Goal: Information Seeking & Learning: Check status

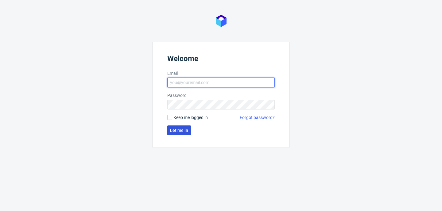
type input "[PERSON_NAME][EMAIL_ADDRESS][PERSON_NAME][DOMAIN_NAME]"
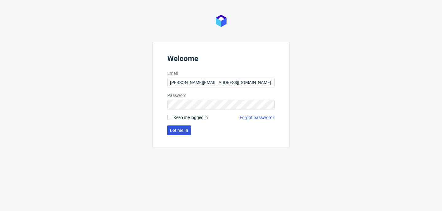
click at [181, 130] on span "Let me in" at bounding box center [179, 130] width 18 height 4
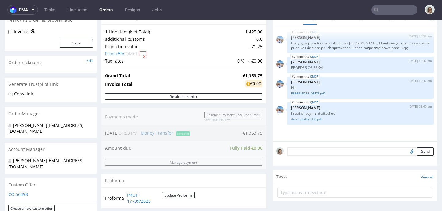
scroll to position [68, 0]
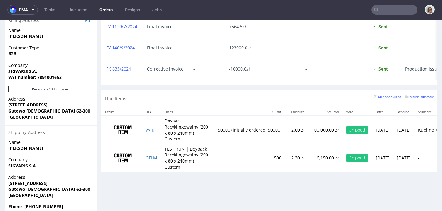
scroll to position [449, 0]
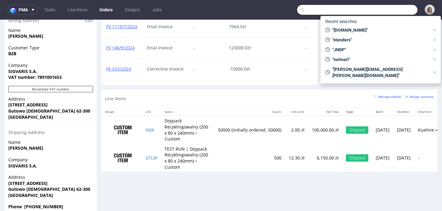
click at [396, 6] on input "text" at bounding box center [357, 10] width 120 height 10
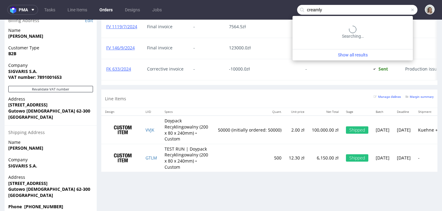
type input "creamly"
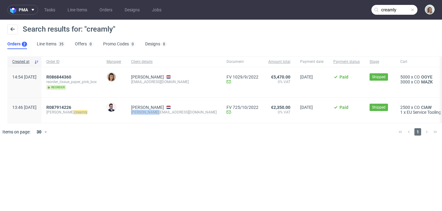
drag, startPoint x: 175, startPoint y: 112, endPoint x: 150, endPoint y: 112, distance: 25.2
click at [150, 112] on div "[PERSON_NAME][EMAIL_ADDRESS][DOMAIN_NAME]" at bounding box center [174, 112] width 86 height 5
copy div "[PERSON_NAME][EMAIL_ADDRESS][DOMAIN_NAME]"
click at [413, 10] on span at bounding box center [412, 9] width 5 height 5
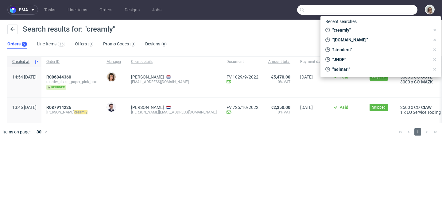
click at [403, 10] on input "text" at bounding box center [357, 10] width 120 height 10
paste input "[PERSON_NAME][EMAIL_ADDRESS][DOMAIN_NAME]"
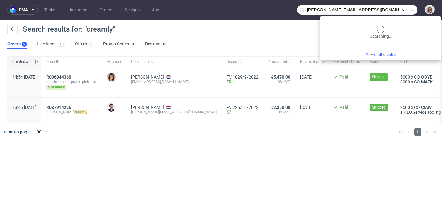
type input "[PERSON_NAME][EMAIL_ADDRESS][DOMAIN_NAME]"
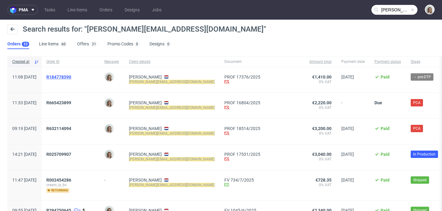
click at [71, 75] on span "R184778590" at bounding box center [58, 77] width 25 height 5
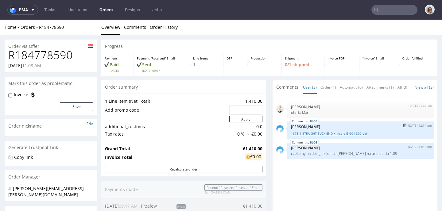
click at [294, 136] on link "1678_1_STRAIGHT TUCK END + Insert_E_GC1 300.pdf" at bounding box center [360, 133] width 139 height 5
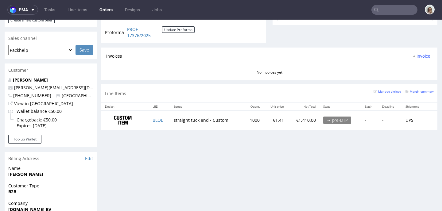
scroll to position [248, 0]
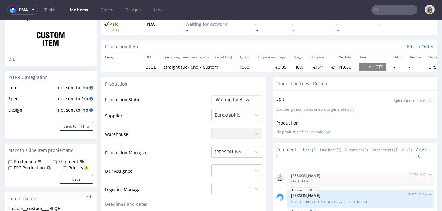
scroll to position [44, 0]
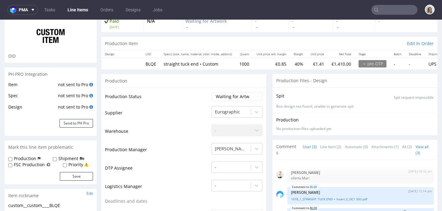
click at [310, 207] on link "BLQE" at bounding box center [313, 208] width 7 height 5
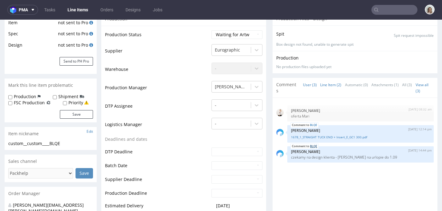
scroll to position [112, 0]
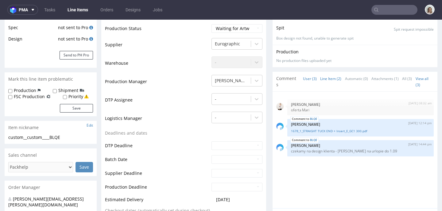
click at [326, 75] on link "Line Item (2)" at bounding box center [330, 78] width 21 height 13
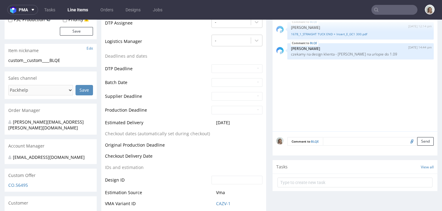
scroll to position [197, 0]
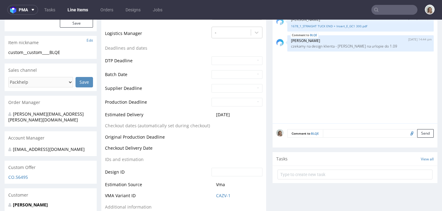
click at [323, 135] on textarea at bounding box center [378, 133] width 111 height 9
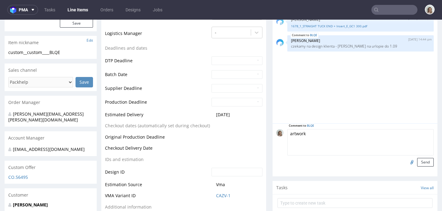
type textarea "artwork"
click at [407, 162] on input "file" at bounding box center [411, 162] width 9 height 8
click at [407, 161] on input "file" at bounding box center [411, 162] width 9 height 8
type input "C:\fakepath\custom_Creamly_woe_balm_outside_final.pdf"
click at [417, 164] on button "Send" at bounding box center [425, 162] width 17 height 9
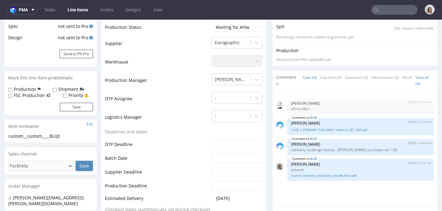
scroll to position [0, 0]
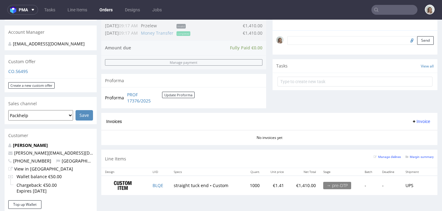
scroll to position [183, 0]
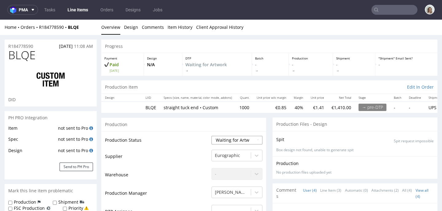
click at [217, 141] on select "Waiting for Artwork Waiting for Diecut Waiting for Mockup Waiting for DTP Waiti…" at bounding box center [237, 140] width 51 height 9
select select "dtp_waiting_for_check"
click at [212, 136] on select "Waiting for Artwork Waiting for Diecut Waiting for Mockup Waiting for DTP Waiti…" at bounding box center [237, 140] width 51 height 9
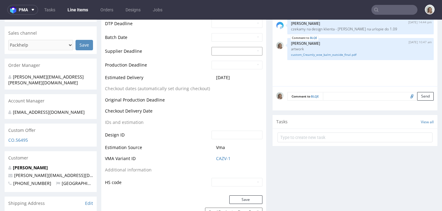
scroll to position [267, 0]
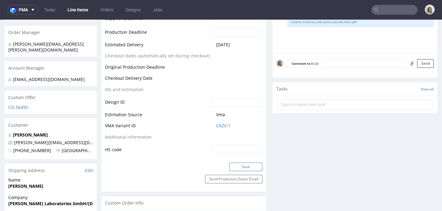
click at [247, 163] on button "Save" at bounding box center [245, 167] width 33 height 9
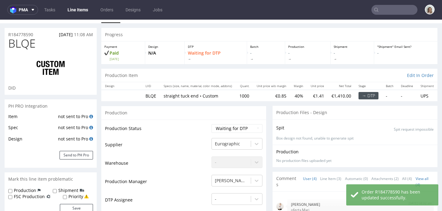
scroll to position [0, 0]
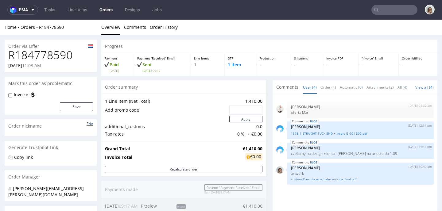
click at [92, 125] on link "Edit" at bounding box center [90, 123] width 6 height 5
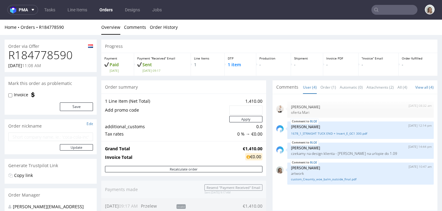
click at [62, 134] on input "text" at bounding box center [50, 137] width 85 height 9
type input "t"
type input "The Woa balm"
click at [85, 147] on button "Update" at bounding box center [76, 147] width 33 height 6
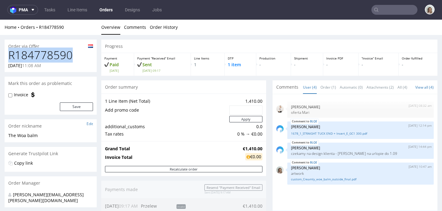
drag, startPoint x: 76, startPoint y: 52, endPoint x: 5, endPoint y: 55, distance: 71.0
click at [5, 55] on div "R184778590 [DATE] 11:08 AM" at bounding box center [51, 60] width 92 height 23
copy h1 "R184778590"
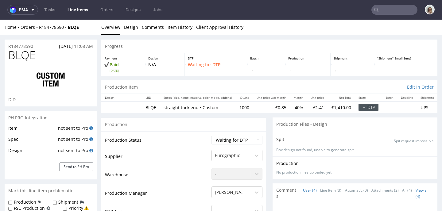
click at [378, 6] on input "text" at bounding box center [395, 10] width 46 height 10
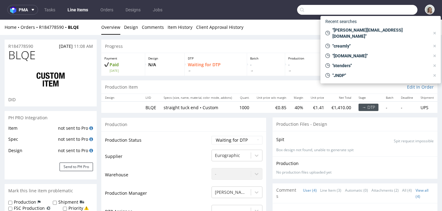
paste input "R184778590"
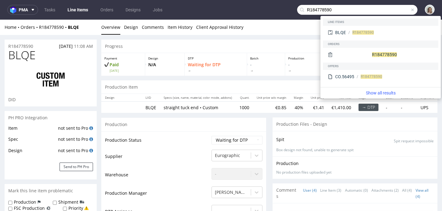
drag, startPoint x: 357, startPoint y: 9, endPoint x: 296, endPoint y: 7, distance: 60.8
click at [297, 7] on div "R184778590" at bounding box center [357, 10] width 120 height 10
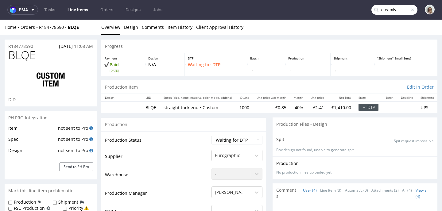
type input "creamly"
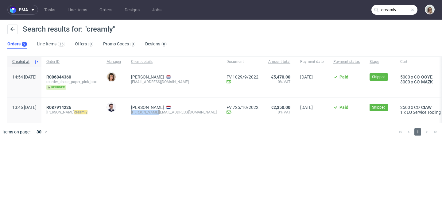
drag, startPoint x: 184, startPoint y: 112, endPoint x: 145, endPoint y: 111, distance: 38.4
click at [145, 111] on div "[PERSON_NAME] [PERSON_NAME][EMAIL_ADDRESS][DOMAIN_NAME]" at bounding box center [174, 110] width 96 height 25
copy div "[PERSON_NAME][EMAIL_ADDRESS][DOMAIN_NAME]"
click at [413, 8] on span at bounding box center [412, 9] width 5 height 5
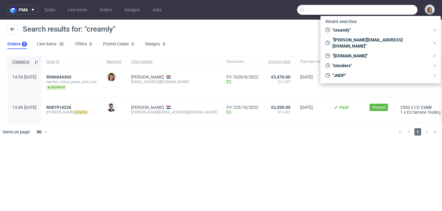
click at [408, 9] on input "text" at bounding box center [357, 10] width 120 height 10
paste input "[PERSON_NAME][EMAIL_ADDRESS][DOMAIN_NAME]"
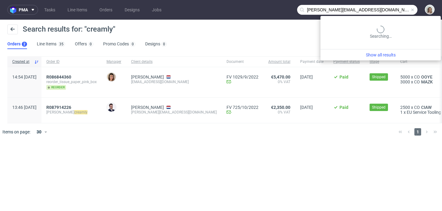
type input "[PERSON_NAME][EMAIL_ADDRESS][DOMAIN_NAME]"
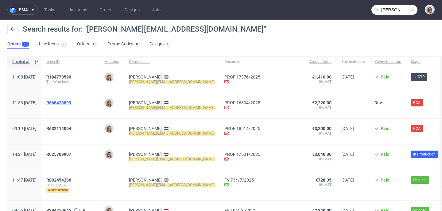
click at [71, 102] on span "R665423899" at bounding box center [58, 102] width 25 height 5
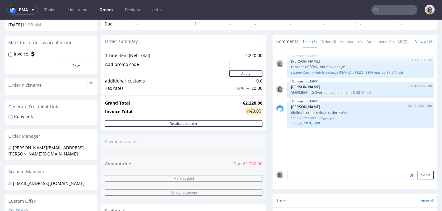
scroll to position [186, 0]
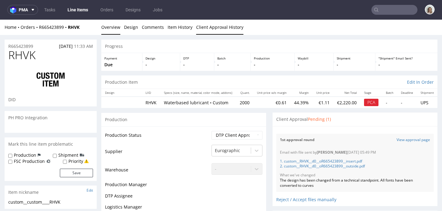
click at [213, 32] on link "Client Approval History" at bounding box center [219, 27] width 47 height 15
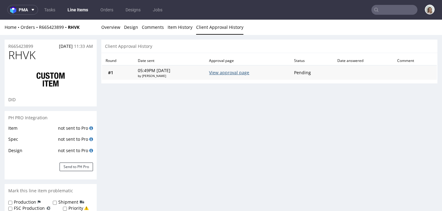
click at [243, 74] on link "View approval page" at bounding box center [229, 73] width 40 height 6
click at [112, 28] on link "Overview" at bounding box center [110, 27] width 19 height 15
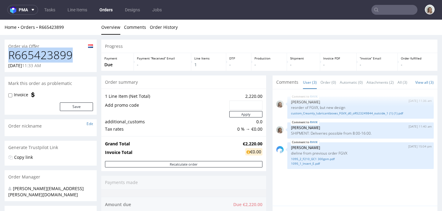
drag, startPoint x: 71, startPoint y: 56, endPoint x: 8, endPoint y: 55, distance: 62.4
click at [9, 55] on h1 "R665423899" at bounding box center [50, 55] width 85 height 12
copy h1 "R665423899"
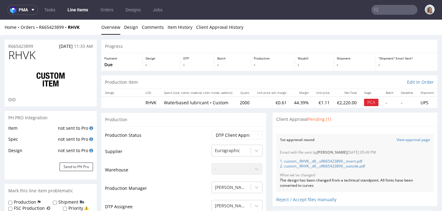
click at [392, 10] on input "text" at bounding box center [395, 10] width 46 height 10
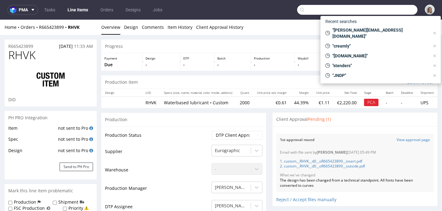
paste input "production file for Waterbased lubricant is pending:"
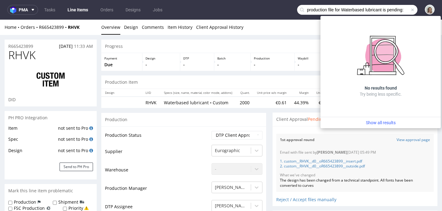
type input "production file for Waterbased lubricant is pending:"
click at [410, 10] on span at bounding box center [412, 9] width 5 height 5
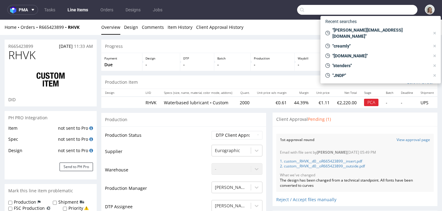
click at [401, 9] on input "text" at bounding box center [357, 10] width 120 height 10
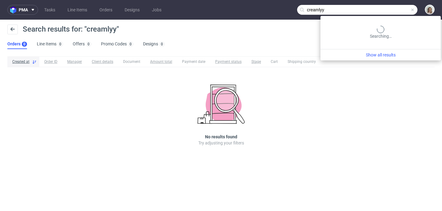
click at [400, 8] on input "creamlyy" at bounding box center [357, 10] width 120 height 10
type input "creamly"
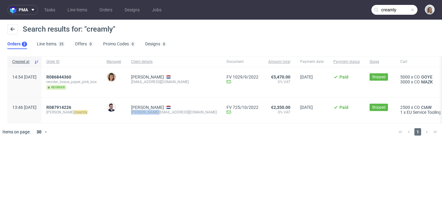
drag, startPoint x: 175, startPoint y: 112, endPoint x: 150, endPoint y: 112, distance: 25.5
click at [150, 112] on div "[PERSON_NAME][EMAIL_ADDRESS][DOMAIN_NAME]" at bounding box center [174, 112] width 86 height 5
copy div "[PERSON_NAME][EMAIL_ADDRESS][DOMAIN_NAME]"
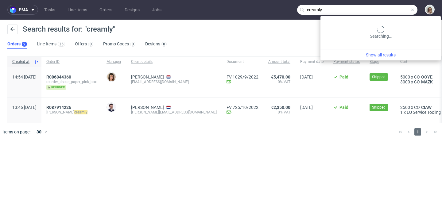
click at [416, 7] on input "creamly" at bounding box center [357, 10] width 120 height 10
click at [414, 9] on span at bounding box center [412, 9] width 5 height 5
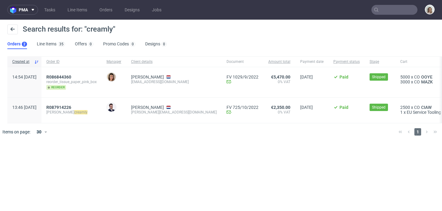
click at [408, 9] on input "text" at bounding box center [395, 10] width 46 height 10
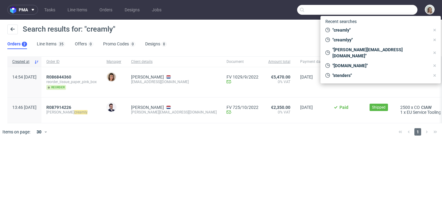
paste input "[PERSON_NAME][EMAIL_ADDRESS][DOMAIN_NAME]"
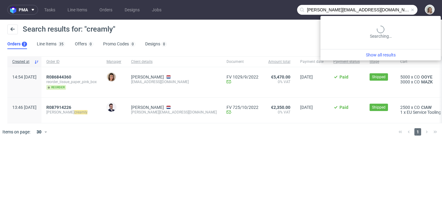
type input "[PERSON_NAME][EMAIL_ADDRESS][DOMAIN_NAME]"
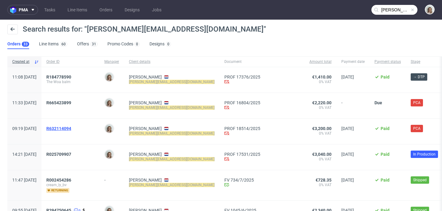
click at [71, 128] on span "R632114094" at bounding box center [58, 128] width 25 height 5
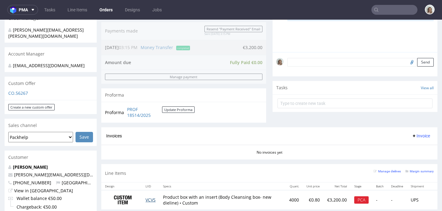
scroll to position [216, 0]
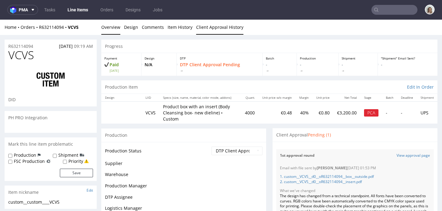
click at [210, 27] on link "Client Approval History" at bounding box center [219, 27] width 47 height 15
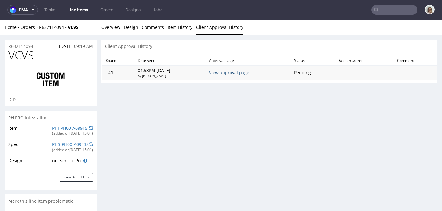
click at [243, 74] on link "View approval page" at bounding box center [229, 73] width 40 height 6
click at [56, 30] on div "Home Orders R632114094 VCVS" at bounding box center [51, 27] width 92 height 6
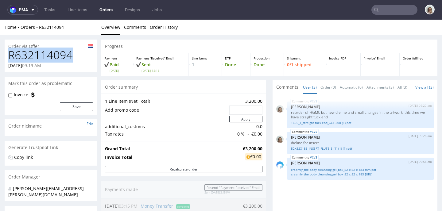
drag, startPoint x: 83, startPoint y: 58, endPoint x: 3, endPoint y: 56, distance: 79.9
copy h1 "R632114094"
click at [352, 172] on link "creamly_the body cleansing gel_box_52 x 52 x 183 mm.pdf" at bounding box center [360, 170] width 139 height 5
click at [379, 9] on input "text" at bounding box center [395, 10] width 46 height 10
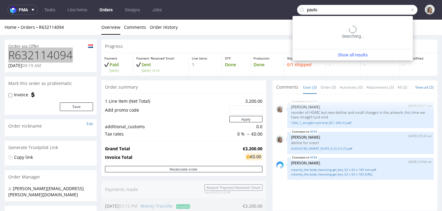
type input "pavlo"
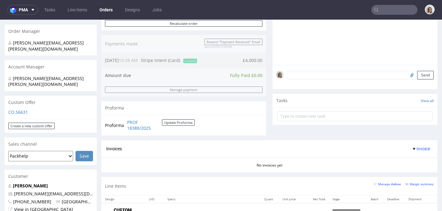
scroll to position [209, 0]
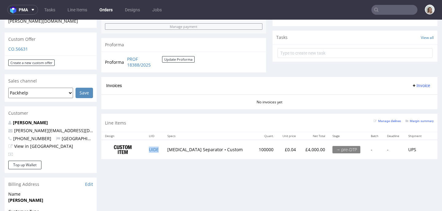
click at [162, 149] on td "UIDE" at bounding box center [154, 149] width 19 height 19
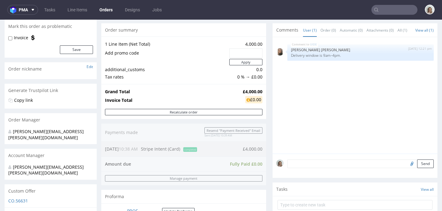
scroll to position [0, 0]
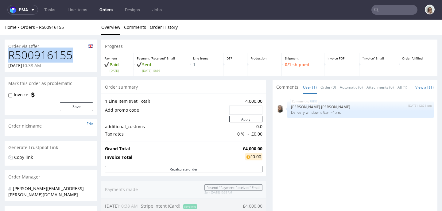
drag, startPoint x: 31, startPoint y: 52, endPoint x: 0, endPoint y: 52, distance: 31.0
copy h1 "R500916155"
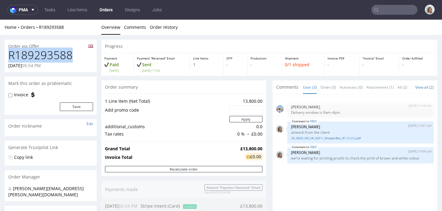
drag, startPoint x: 75, startPoint y: 53, endPoint x: 1, endPoint y: 54, distance: 73.4
copy h1 "R189293588"
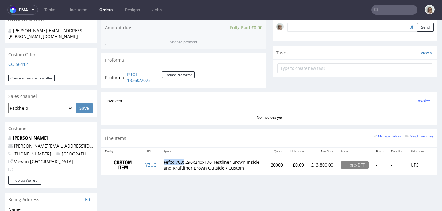
drag, startPoint x: 185, startPoint y: 159, endPoint x: 164, endPoint y: 159, distance: 21.2
click at [164, 159] on td "Fefco 703: 290x240x170 Testliner Brown Inside and Kraftliner Brown Outside • Cu…" at bounding box center [213, 164] width 107 height 19
copy td "Fefco 703:"
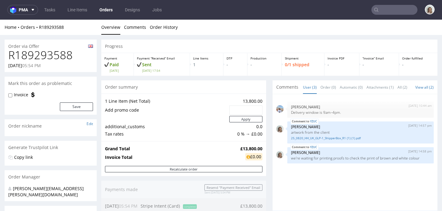
scroll to position [280, 0]
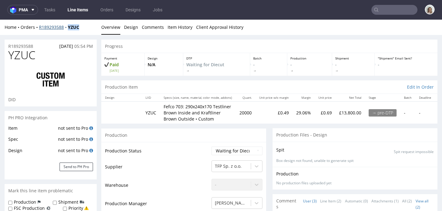
drag, startPoint x: 82, startPoint y: 28, endPoint x: 68, endPoint y: 27, distance: 13.5
click at [70, 28] on div "Home Orders R189293588 YZUC" at bounding box center [51, 27] width 92 height 6
click at [377, 8] on input "text" at bounding box center [395, 10] width 46 height 10
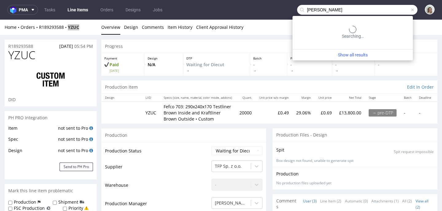
type input "anthony"
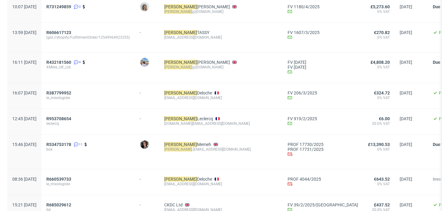
scroll to position [583, 0]
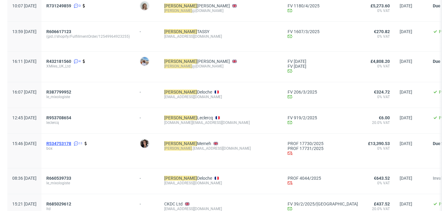
click at [71, 143] on span "R534753178" at bounding box center [58, 143] width 25 height 5
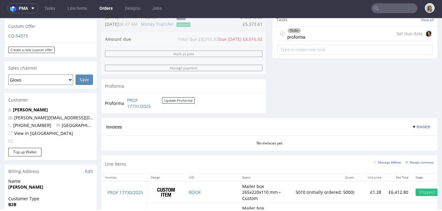
scroll to position [227, 0]
click at [132, 109] on td "PROF 17731/2025 Update Proforma" at bounding box center [160, 102] width 69 height 13
click at [132, 107] on link "PROF 17731/2025" at bounding box center [144, 103] width 35 height 12
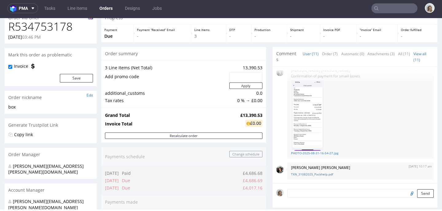
scroll to position [0, 0]
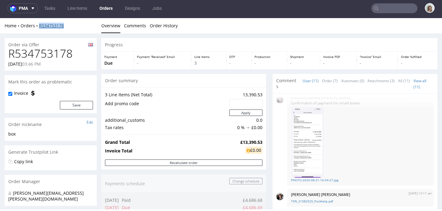
drag, startPoint x: 70, startPoint y: 25, endPoint x: 40, endPoint y: 25, distance: 30.4
click at [40, 25] on div "Home Orders R534753178" at bounding box center [51, 26] width 92 height 6
copy link "R534753178"
